Goal: Entertainment & Leisure: Consume media (video, audio)

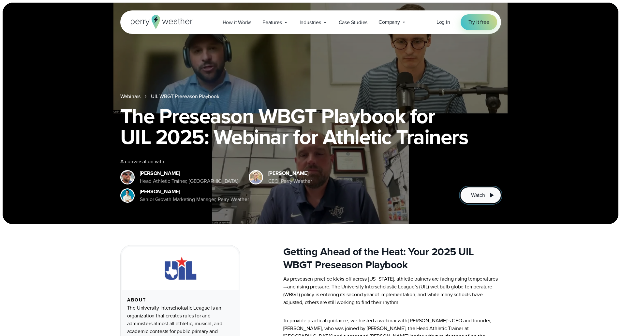
click at [475, 197] on span "Watch" at bounding box center [478, 195] width 14 height 8
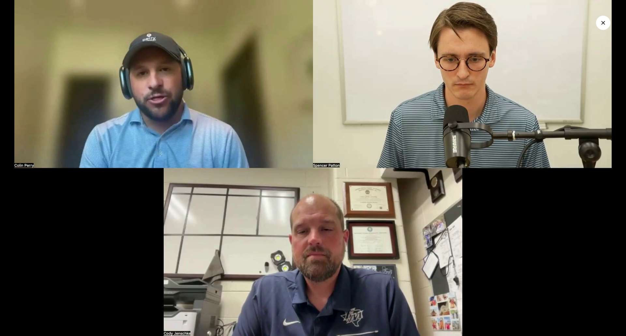
click at [328, 250] on img at bounding box center [313, 168] width 626 height 336
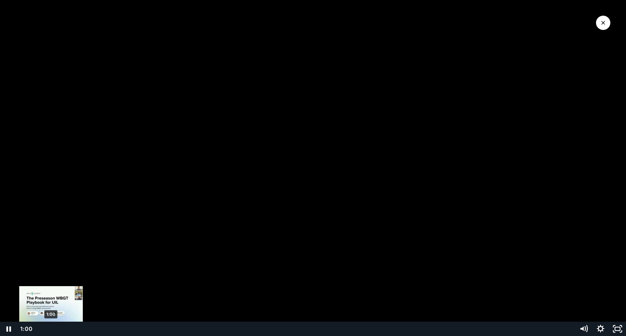
drag, startPoint x: 41, startPoint y: 327, endPoint x: 51, endPoint y: 327, distance: 9.8
click at [51, 327] on div "Playbar" at bounding box center [51, 329] width 5 height 5
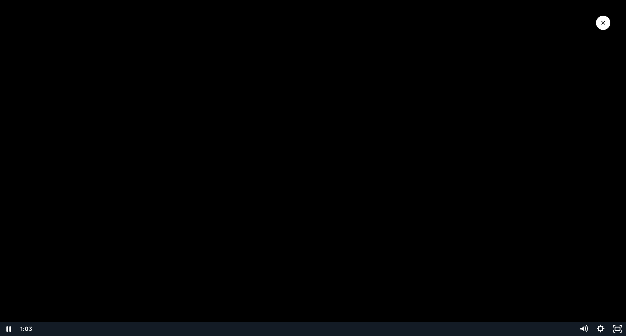
drag, startPoint x: 56, startPoint y: 319, endPoint x: 67, endPoint y: 320, distance: 10.8
click at [67, 320] on div at bounding box center [313, 168] width 626 height 336
click at [63, 328] on div "2:08" at bounding box center [305, 329] width 531 height 14
click at [60, 330] on div "Playbar" at bounding box center [59, 329] width 5 height 5
click at [10, 329] on icon "Play Video" at bounding box center [9, 329] width 4 height 6
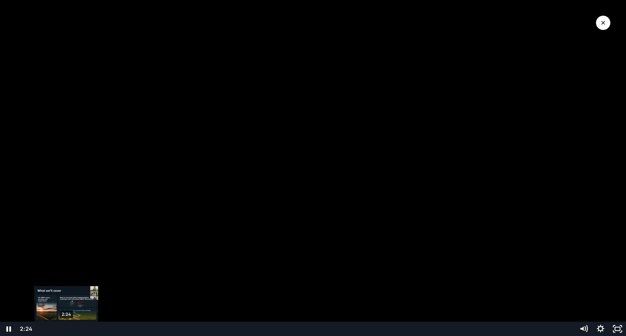
click at [66, 329] on div "Playbar" at bounding box center [66, 329] width 5 height 5
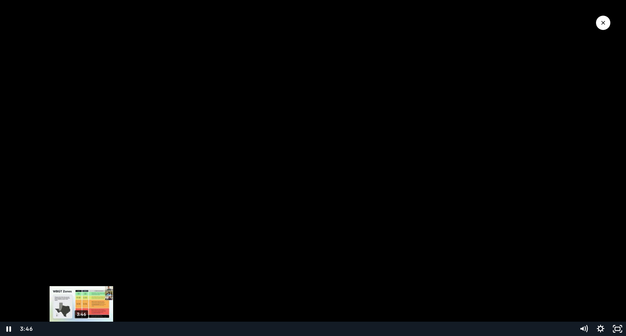
click at [81, 331] on div "Playbar" at bounding box center [81, 329] width 5 height 5
click at [88, 332] on div "4:24" at bounding box center [305, 329] width 531 height 14
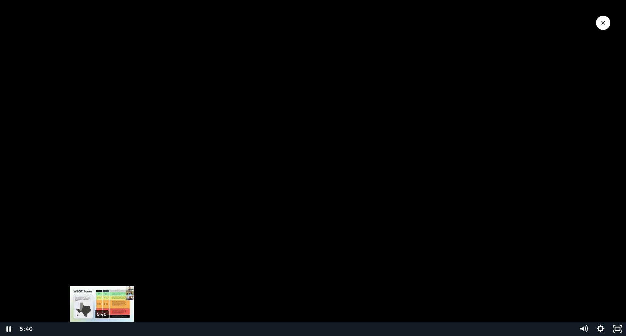
drag, startPoint x: 81, startPoint y: 331, endPoint x: 86, endPoint y: 331, distance: 4.6
click at [102, 331] on div "5:40" at bounding box center [305, 329] width 531 height 14
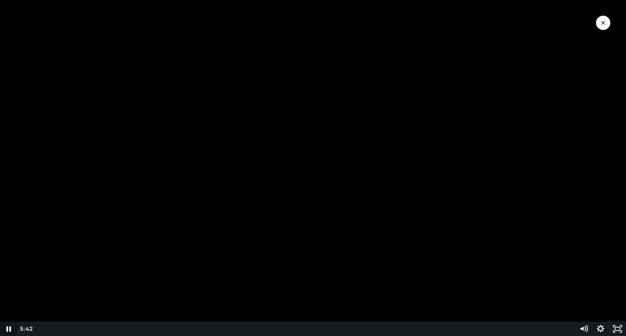
click at [11, 328] on icon "Pause" at bounding box center [8, 329] width 17 height 14
click at [8, 326] on icon "Play Video" at bounding box center [9, 329] width 4 height 6
drag, startPoint x: 228, startPoint y: 329, endPoint x: 238, endPoint y: 331, distance: 10.0
click at [238, 330] on div "Playbar" at bounding box center [237, 329] width 5 height 5
click at [306, 329] on div "24:15" at bounding box center [305, 329] width 531 height 14
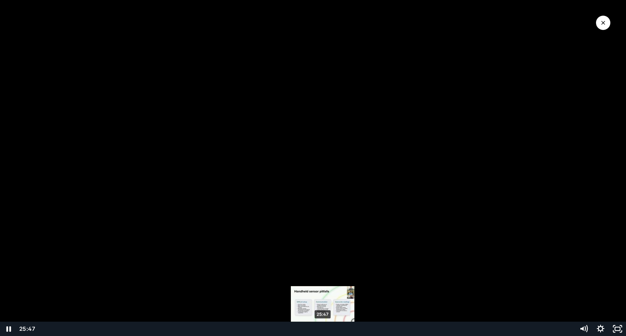
drag, startPoint x: 306, startPoint y: 329, endPoint x: 323, endPoint y: 327, distance: 17.0
click at [323, 327] on div "Playbar" at bounding box center [322, 329] width 5 height 5
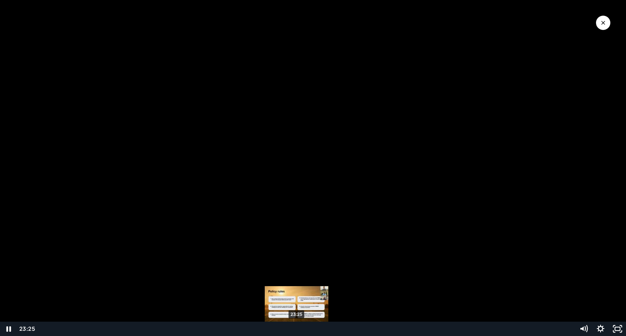
drag, startPoint x: 323, startPoint y: 328, endPoint x: 297, endPoint y: 327, distance: 25.8
click at [297, 327] on div "Playbar" at bounding box center [296, 329] width 5 height 5
click at [298, 327] on div "Playbar" at bounding box center [298, 329] width 5 height 5
drag, startPoint x: 298, startPoint y: 327, endPoint x: 306, endPoint y: 327, distance: 7.5
click at [306, 327] on div "Playbar" at bounding box center [305, 329] width 5 height 5
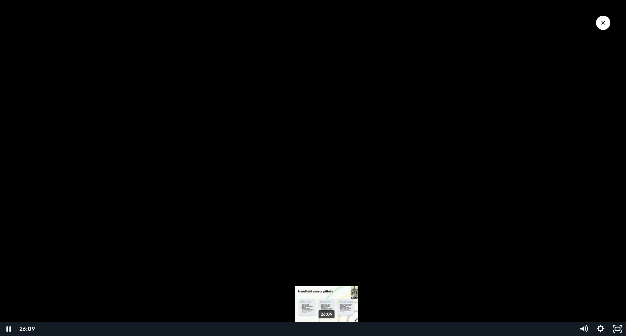
click at [327, 330] on div "26:09" at bounding box center [305, 329] width 531 height 14
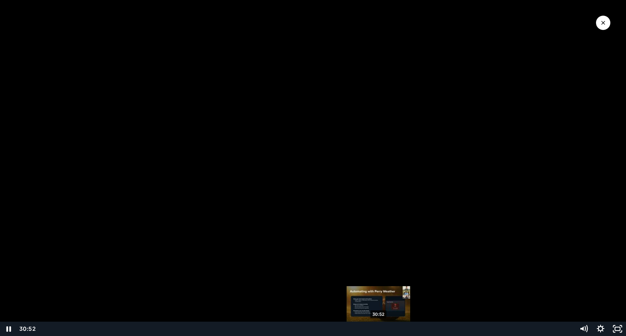
click at [379, 334] on div "30:52" at bounding box center [305, 329] width 531 height 14
